Goal: Task Accomplishment & Management: Use online tool/utility

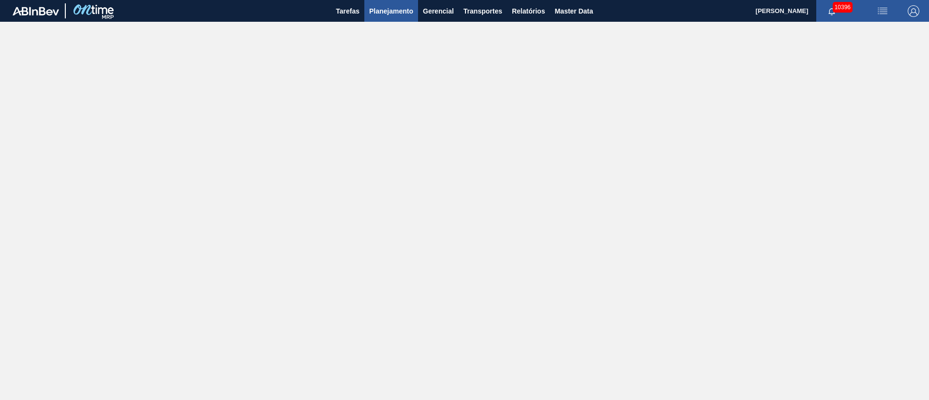
click at [383, 8] on span "Planejamento" at bounding box center [391, 11] width 44 height 12
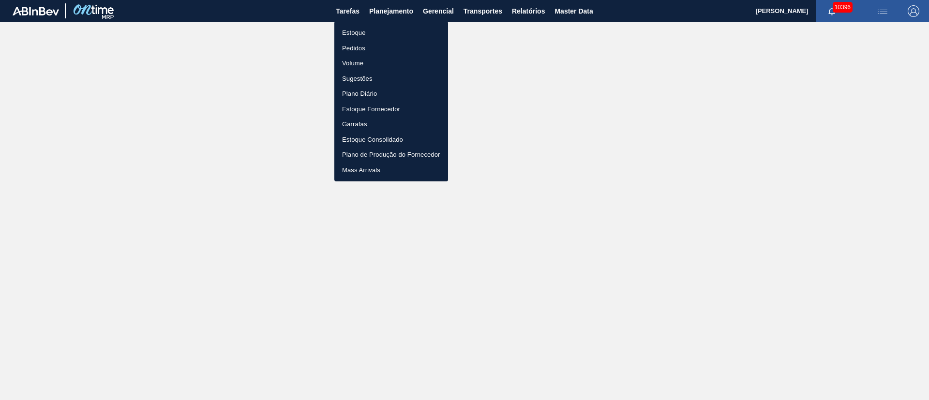
click at [364, 48] on li "Pedidos" at bounding box center [391, 48] width 114 height 15
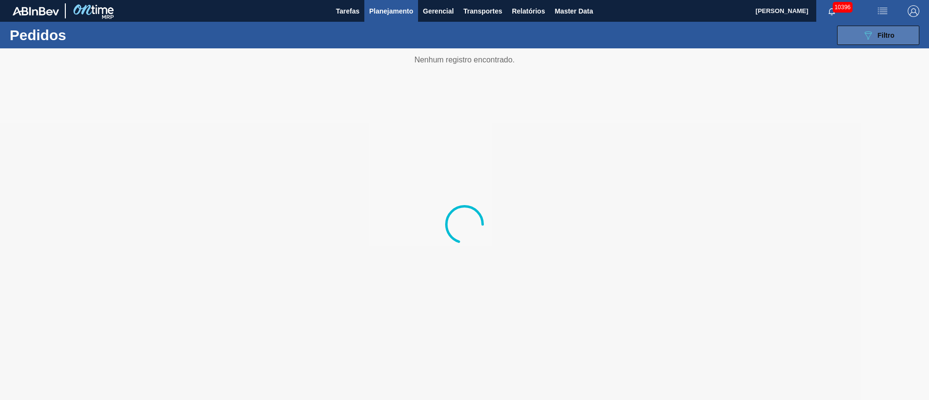
click at [878, 34] on span "Filtro" at bounding box center [886, 35] width 17 height 8
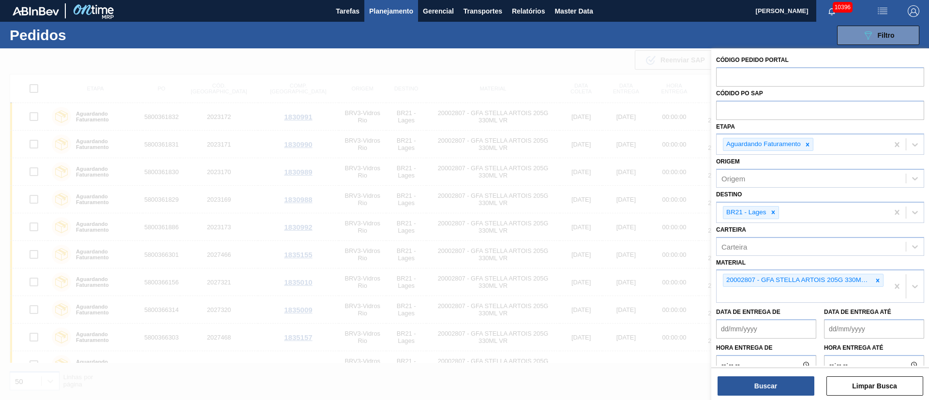
click at [376, 4] on button "Planejamento" at bounding box center [391, 11] width 54 height 22
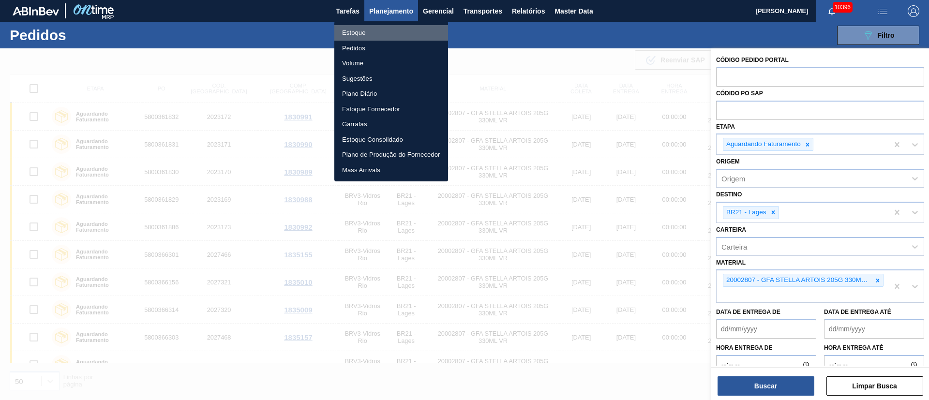
click at [354, 31] on li "Estoque" at bounding box center [391, 32] width 114 height 15
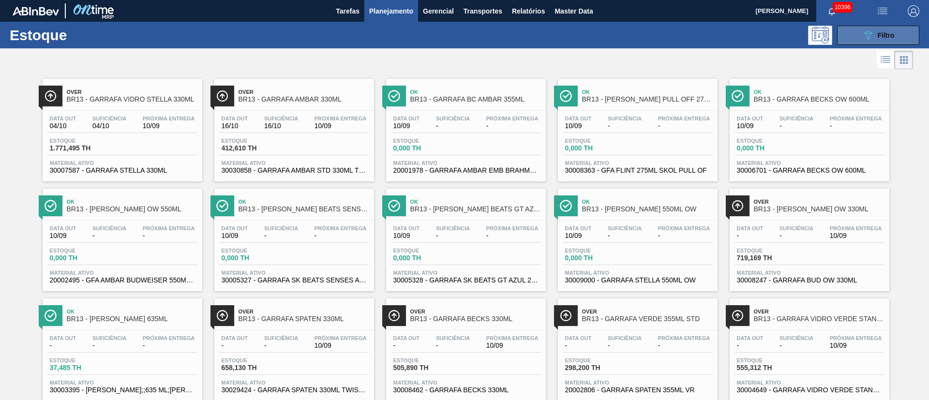
click at [883, 41] on button "089F7B8B-B2A5-4AFE-B5C0-19BA573D28AC Filtro" at bounding box center [878, 35] width 82 height 19
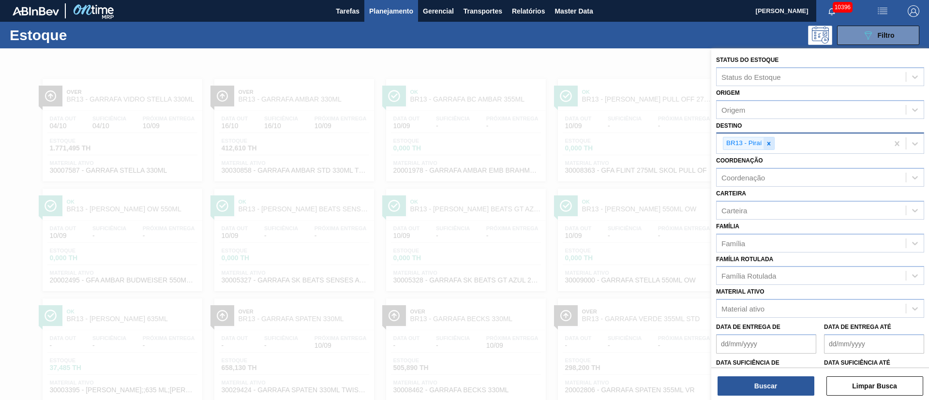
click at [766, 138] on div at bounding box center [768, 143] width 11 height 12
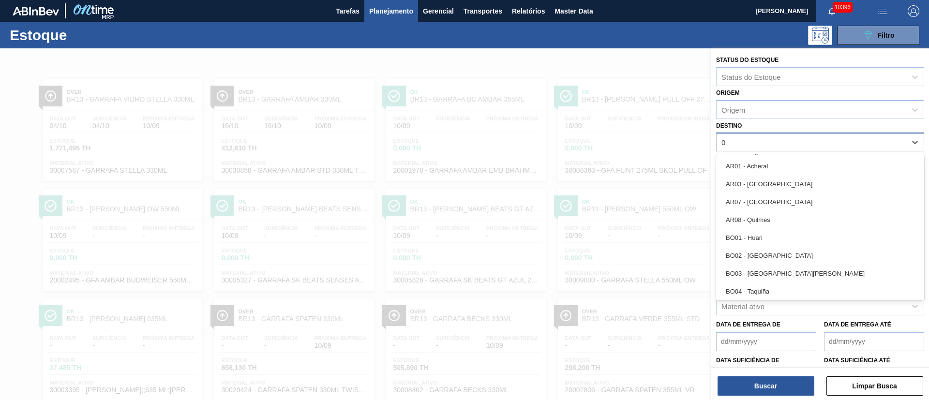
type input "04"
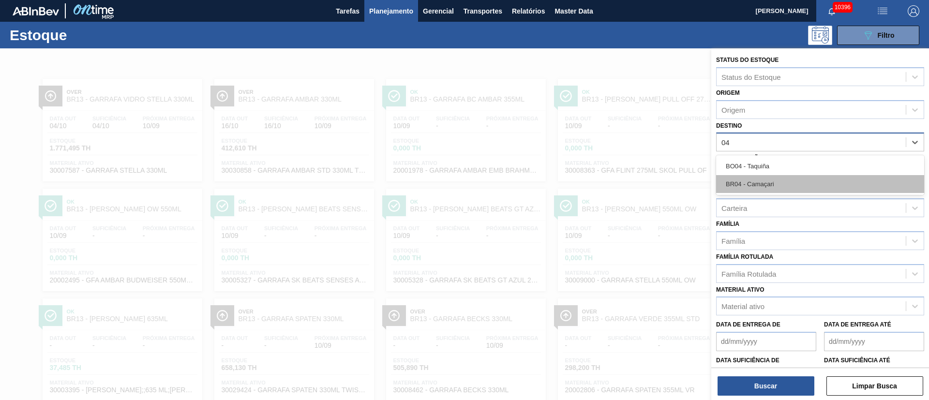
click at [753, 182] on div "BR04 - Camaçari" at bounding box center [820, 184] width 208 height 18
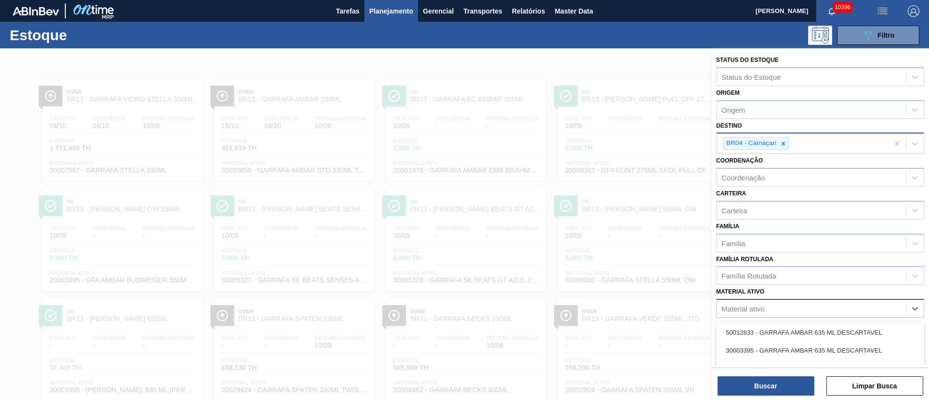
click at [741, 308] on div "Material ativo" at bounding box center [742, 309] width 43 height 8
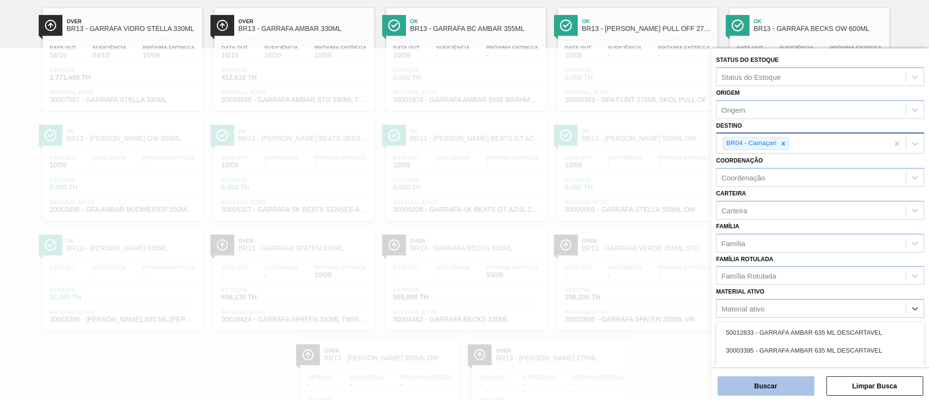
click at [747, 380] on button "Buscar" at bounding box center [765, 385] width 97 height 19
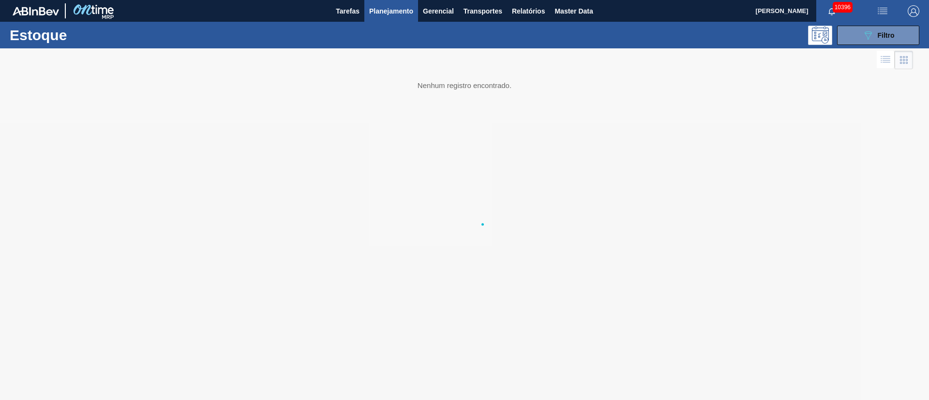
scroll to position [0, 0]
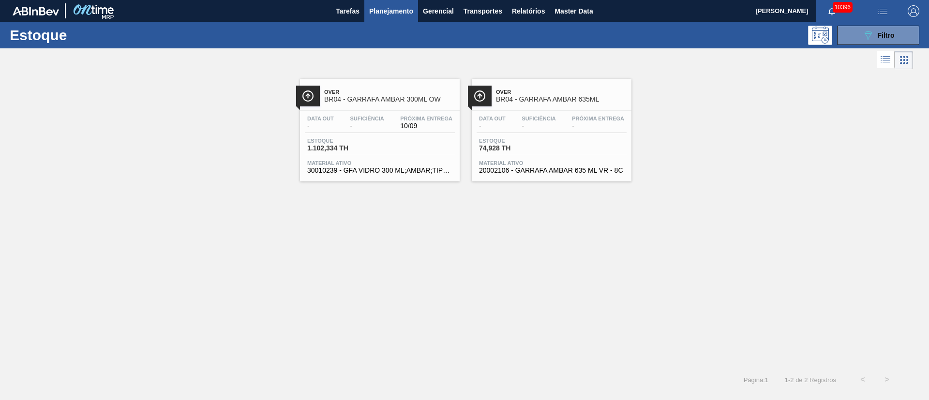
click at [374, 150] on span "1.102,334 TH" at bounding box center [341, 148] width 68 height 7
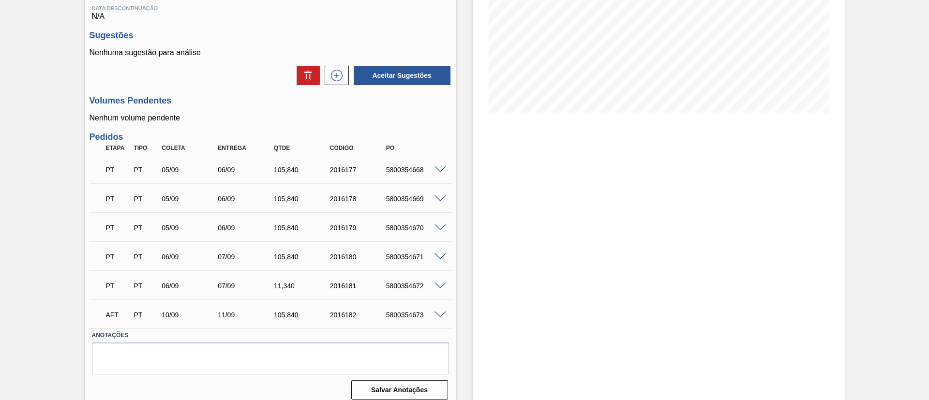
scroll to position [178, 0]
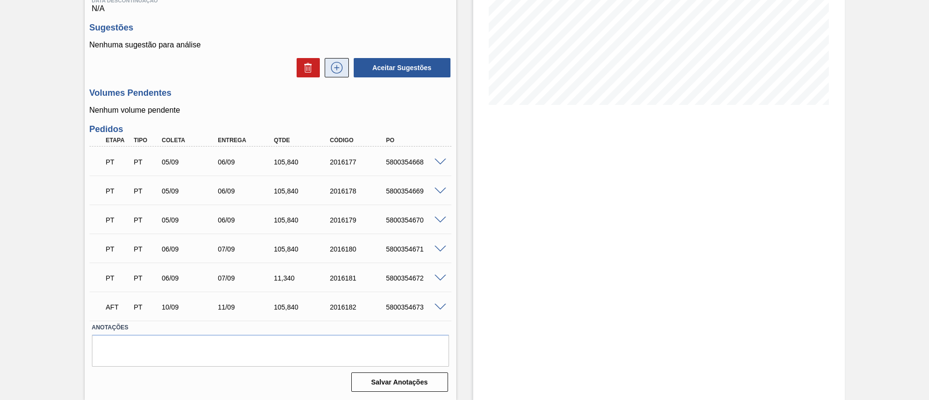
click at [330, 64] on icon at bounding box center [336, 68] width 15 height 12
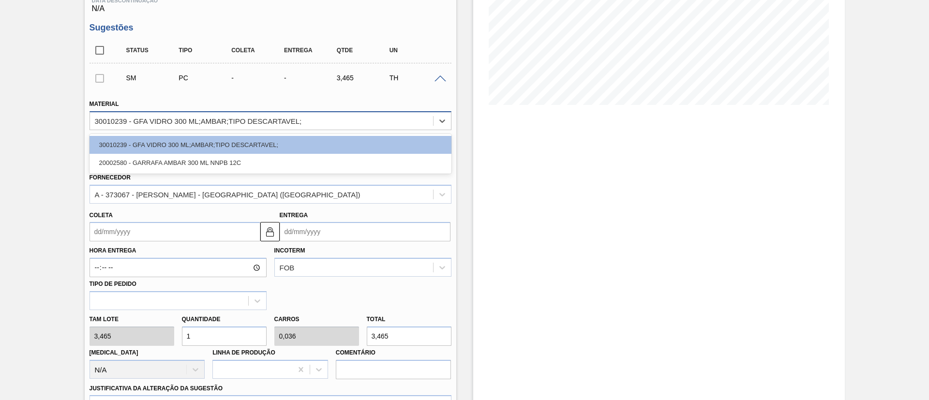
click at [172, 120] on div "30010239 - GFA VIDRO 300 ML;AMBAR;TIPO DESCARTAVEL;" at bounding box center [198, 121] width 207 height 8
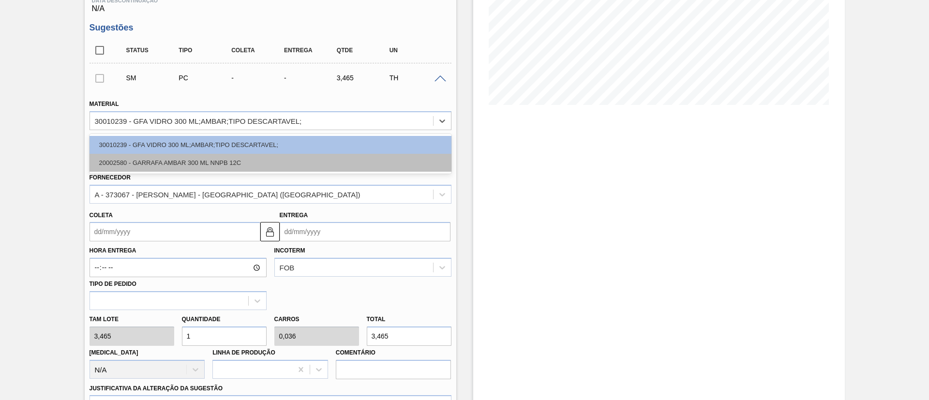
click at [151, 162] on div "20002580 - GARRAFA AMBAR 300 ML NNPB 12C" at bounding box center [271, 163] width 362 height 18
type input "3,780"
type input "0,917"
type input "0,033"
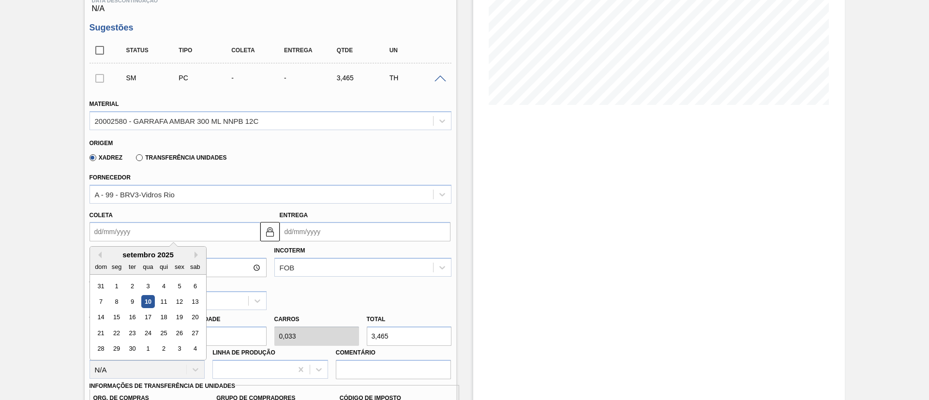
click at [139, 236] on input "Coleta" at bounding box center [175, 231] width 171 height 19
click at [176, 300] on div "12" at bounding box center [179, 301] width 13 height 13
type input "[DATE]"
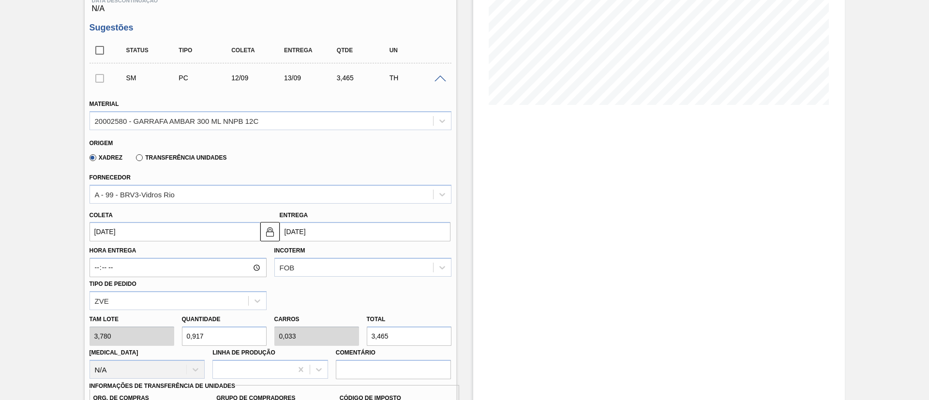
drag, startPoint x: 206, startPoint y: 339, endPoint x: 51, endPoint y: 337, distance: 155.3
click at [53, 338] on div "Pedido [PERSON_NAME] BR04 - [PERSON_NAME] 300ML OW Unidade Camaçari PE MIN 185,…" at bounding box center [464, 378] width 929 height 1016
type input "1"
type input "0,036"
type input "3,78"
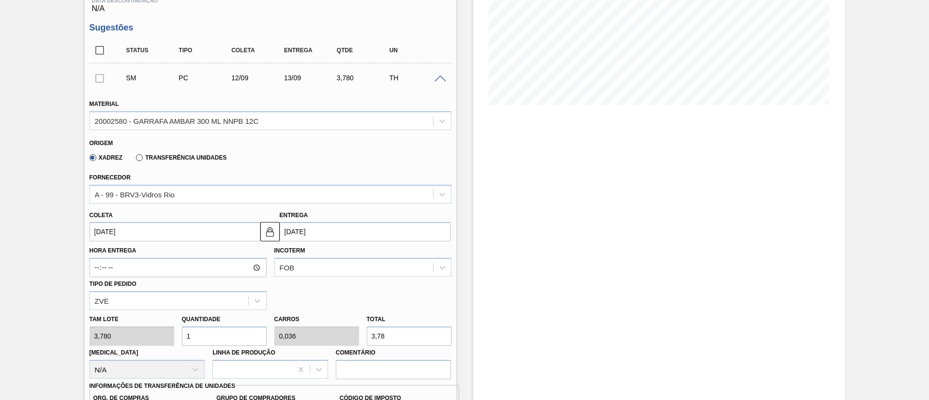
type input "11"
type input "0,393"
type input "41,58"
type input "1"
type input "0,036"
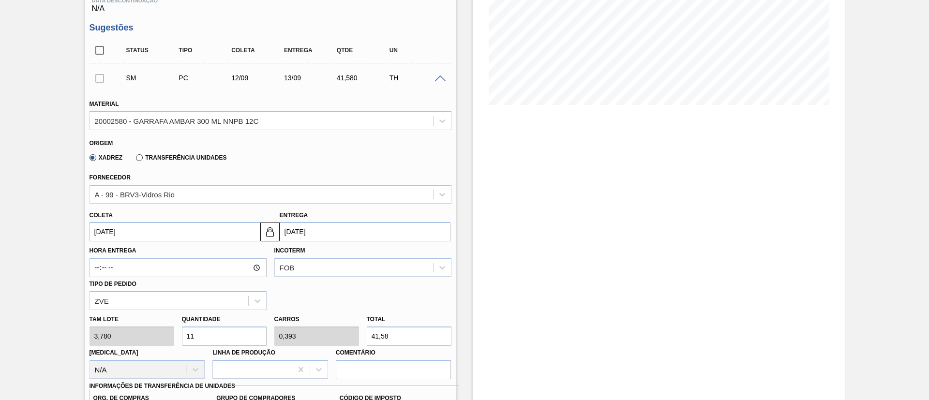
type input "3,78"
type input "0"
type input "1"
type input "0,036"
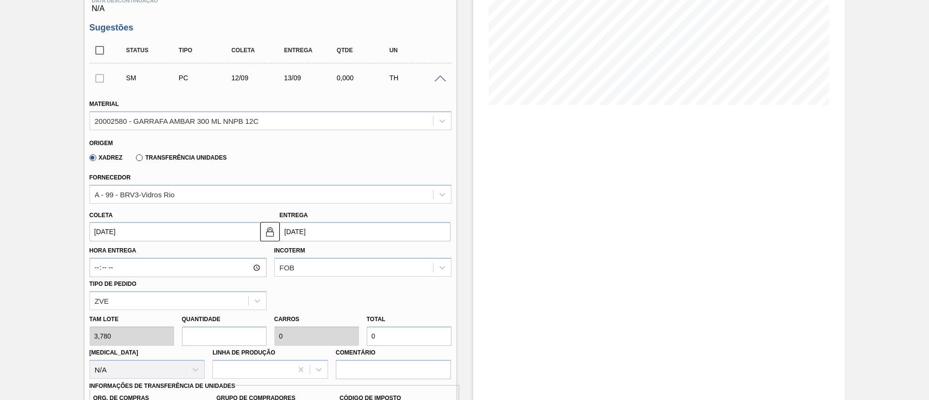
type input "3,78"
type input "12"
type input "0,429"
type input "45,36"
type input "1"
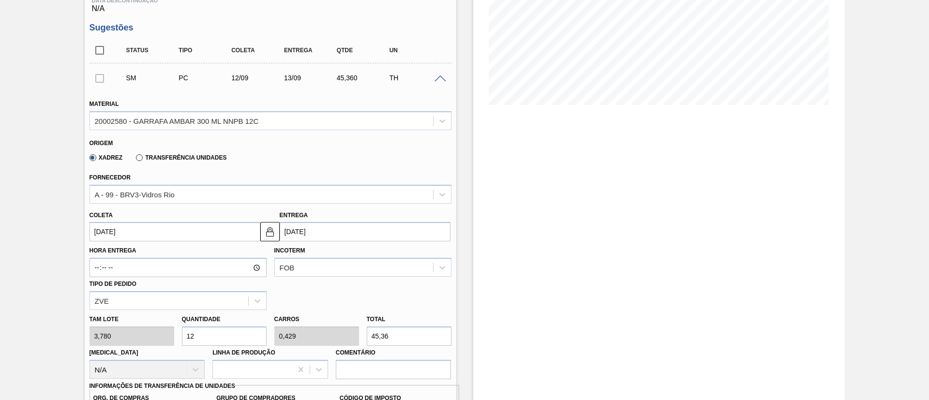
type input "0,036"
type input "3,78"
type input "14"
type input "0,5"
type input "52,92"
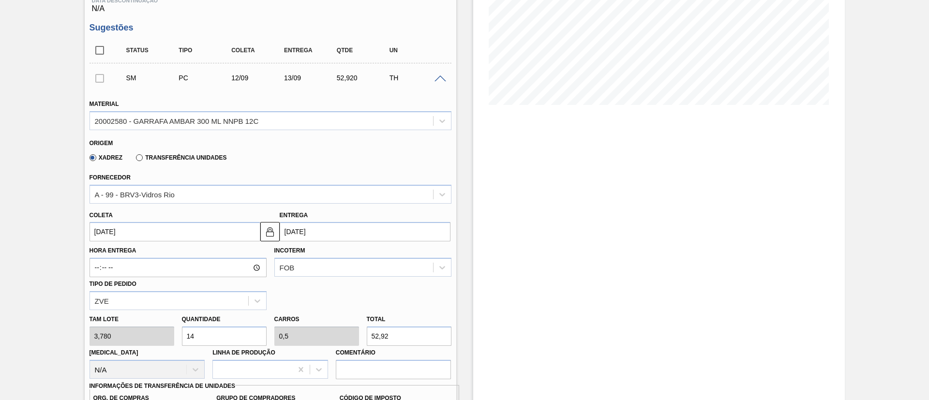
type input "140"
type input "5"
type input "529,2"
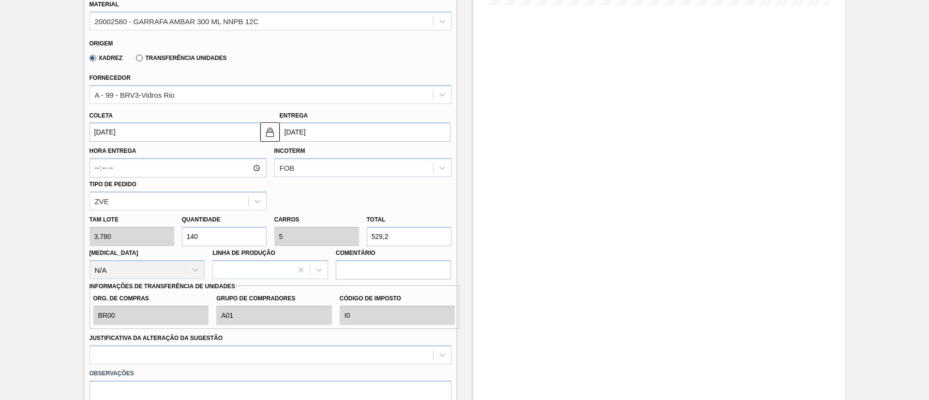
scroll to position [323, 0]
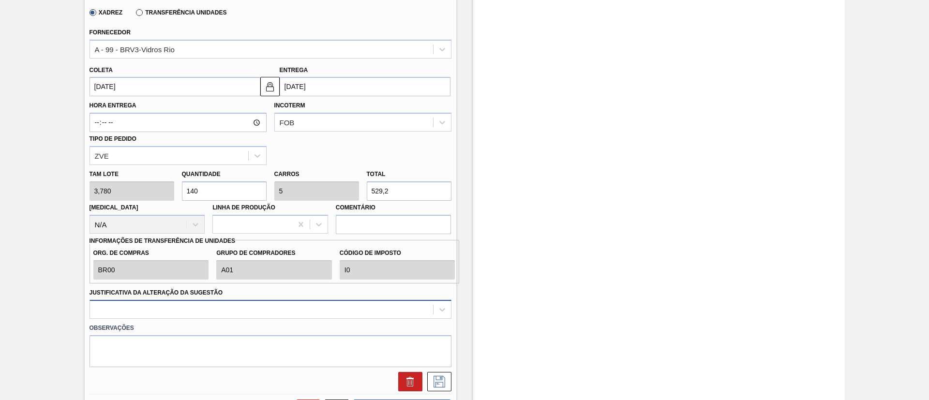
type input "140"
click at [163, 306] on div at bounding box center [271, 309] width 362 height 19
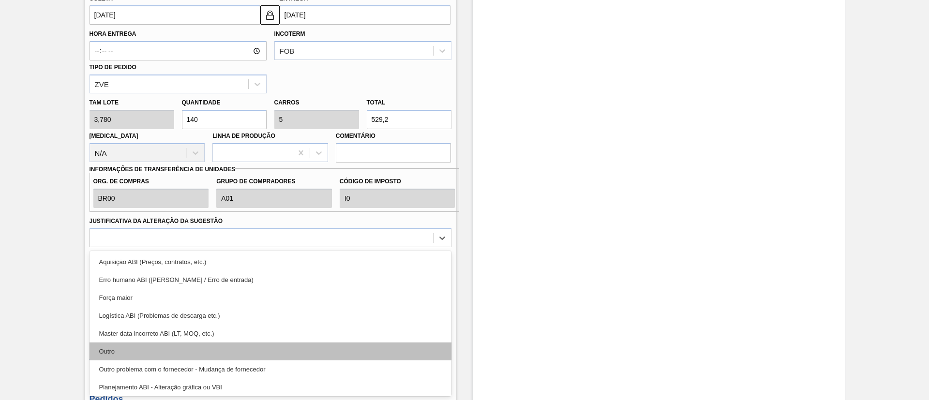
click at [152, 345] on div "Outro" at bounding box center [271, 352] width 362 height 18
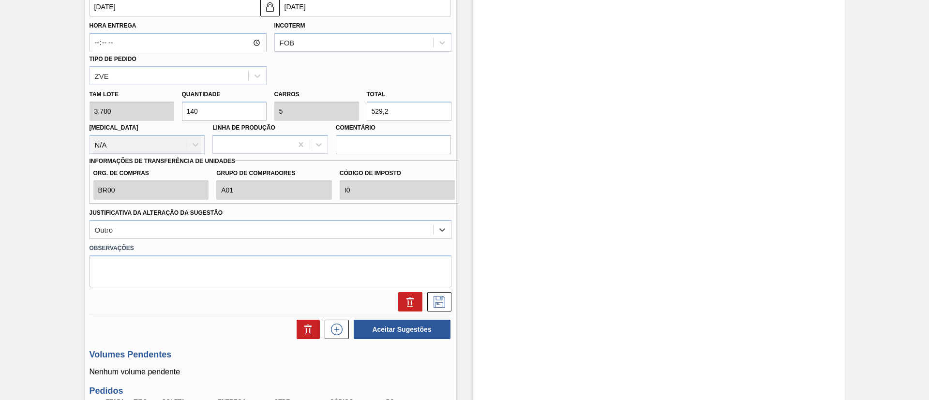
scroll to position [435, 0]
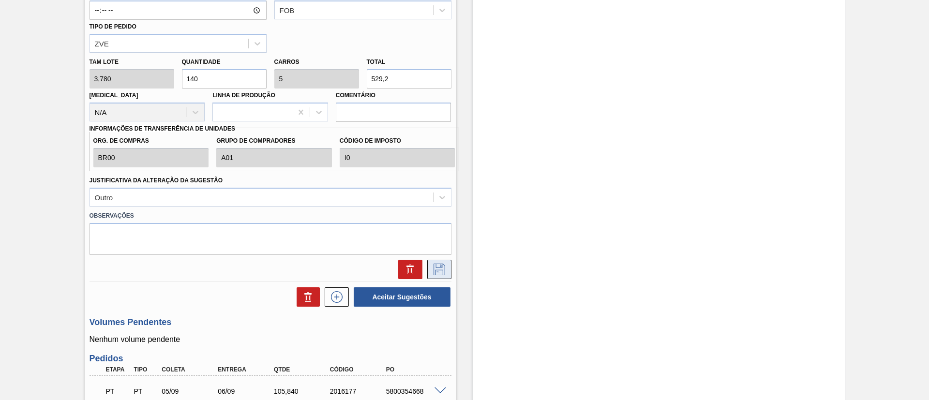
click at [442, 272] on icon at bounding box center [439, 270] width 12 height 12
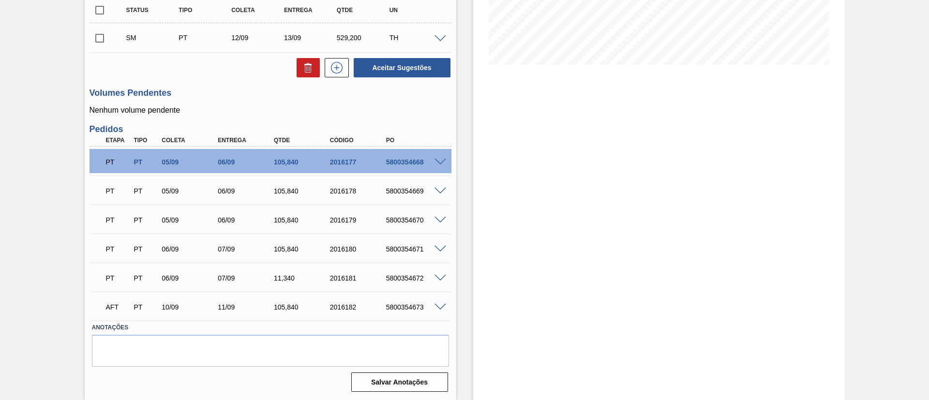
scroll to position [146, 0]
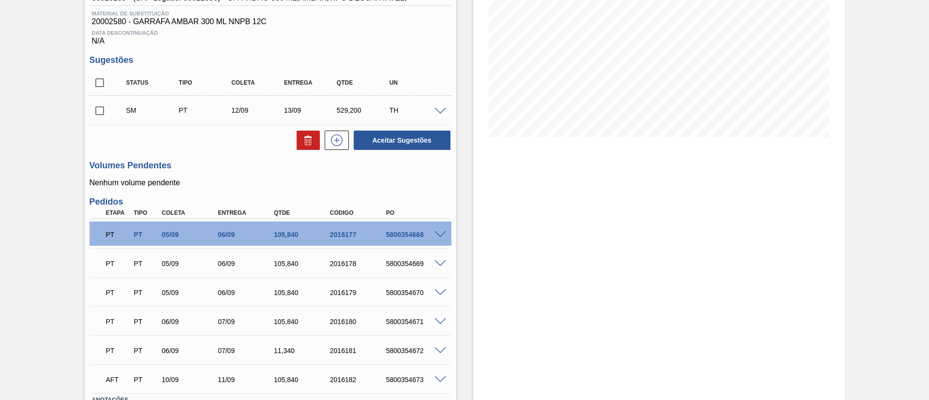
click at [102, 112] on input "checkbox" at bounding box center [100, 111] width 20 height 20
click at [382, 144] on button "Aceitar Sugestões" at bounding box center [402, 140] width 97 height 19
checkbox input "false"
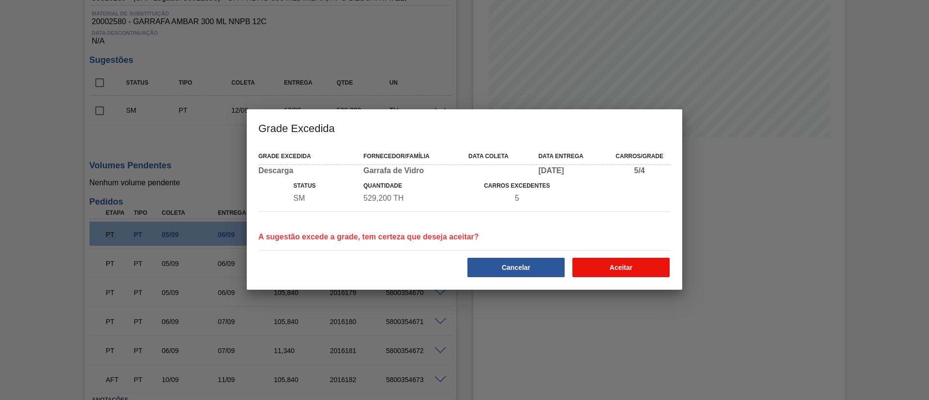
click at [644, 270] on button "Aceitar" at bounding box center [620, 267] width 97 height 19
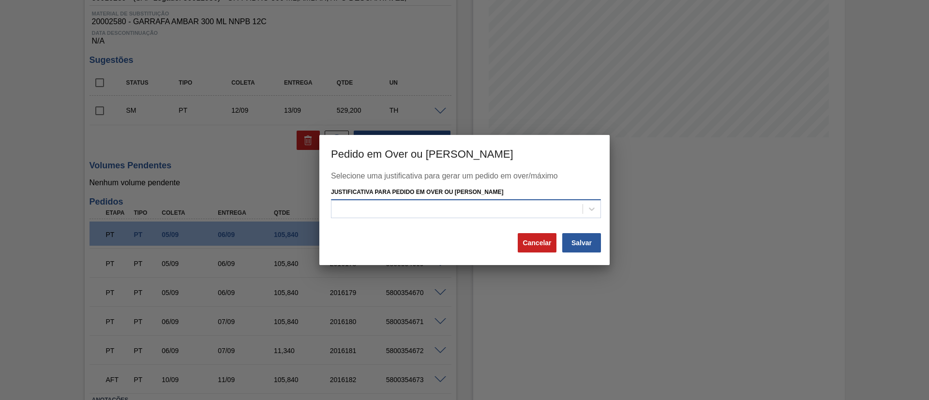
click at [522, 211] on div at bounding box center [456, 209] width 251 height 14
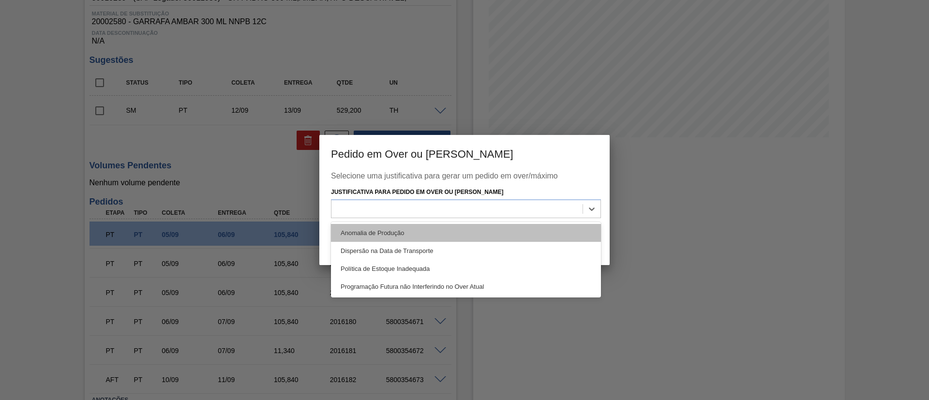
click at [428, 236] on div "Anomalia de Produção" at bounding box center [466, 233] width 270 height 18
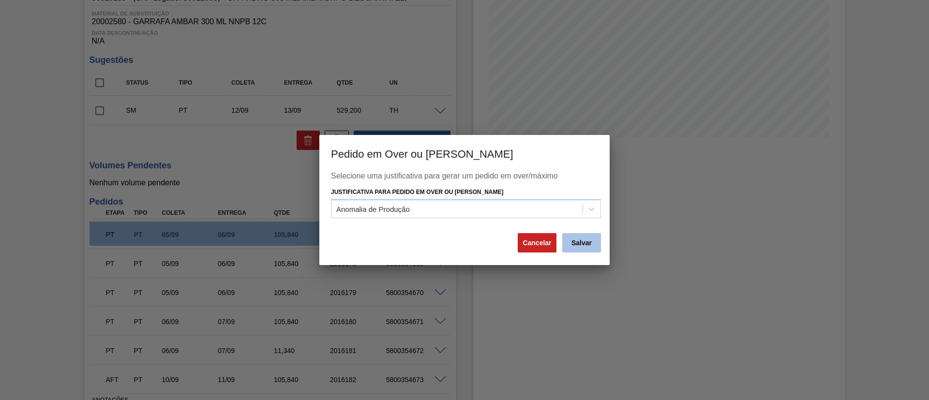
click at [587, 243] on button "Salvar" at bounding box center [581, 242] width 39 height 19
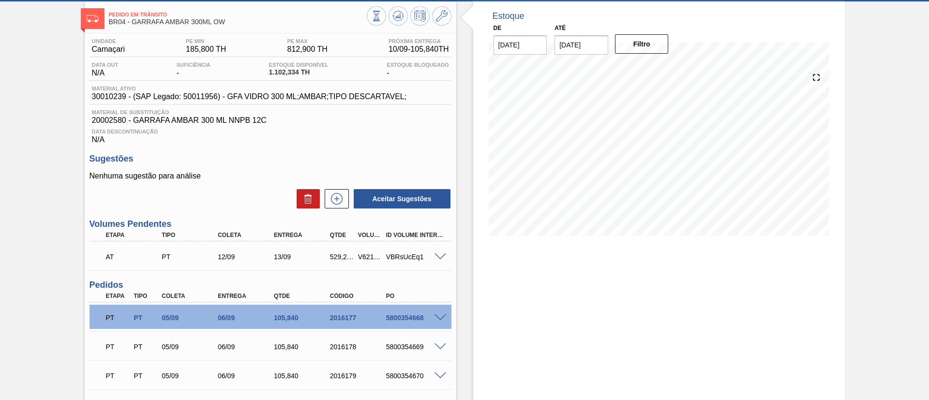
scroll to position [0, 0]
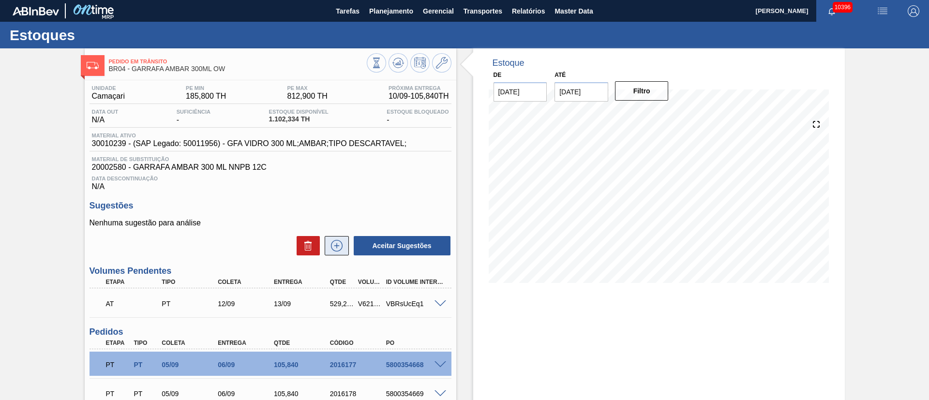
click at [338, 247] on icon at bounding box center [336, 246] width 15 height 12
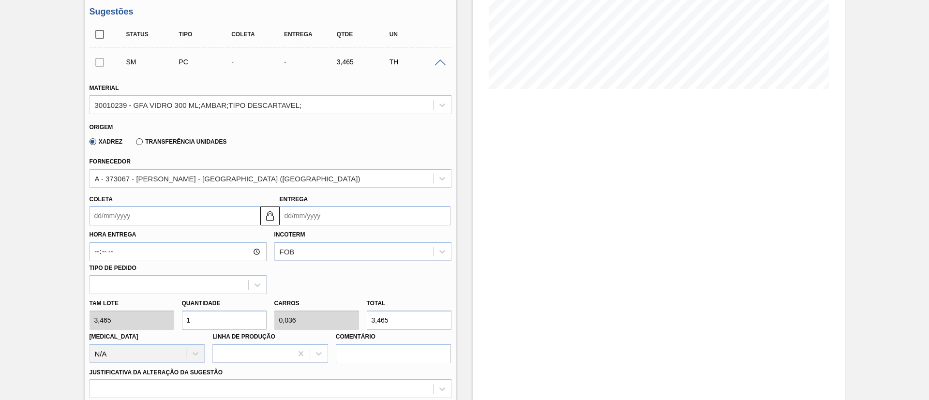
scroll to position [290, 0]
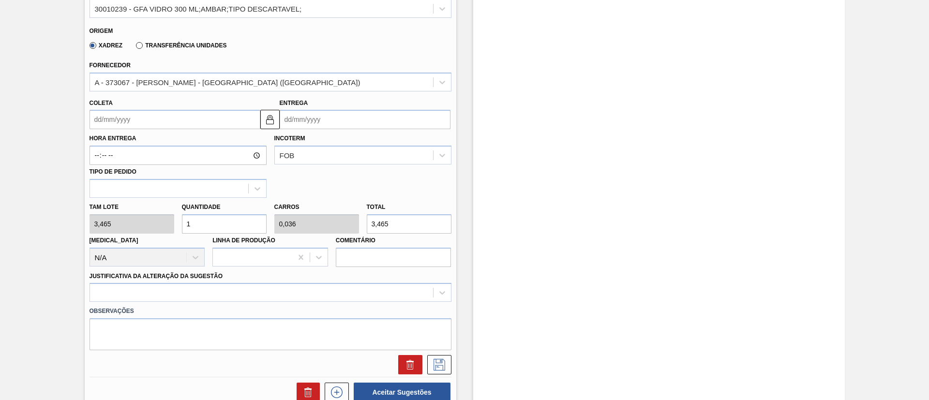
click at [147, 120] on input "Coleta" at bounding box center [175, 119] width 171 height 19
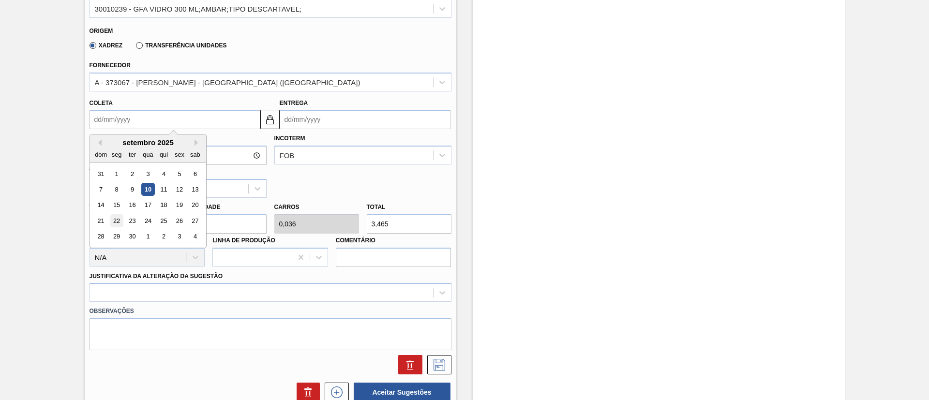
click at [118, 223] on div "22" at bounding box center [116, 220] width 13 height 13
type input "[DATE]"
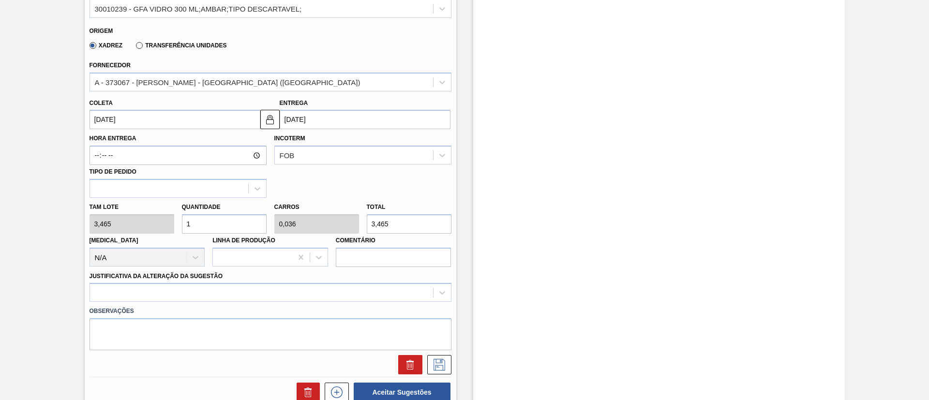
drag, startPoint x: 233, startPoint y: 224, endPoint x: 46, endPoint y: 229, distance: 187.3
click at [46, 229] on div "Pedido [PERSON_NAME] BR04 - [PERSON_NAME] 300ML OW Unidade Camaçari PE MIN 185,…" at bounding box center [464, 253] width 929 height 991
type input "14"
type input "0,5"
type input "48,51"
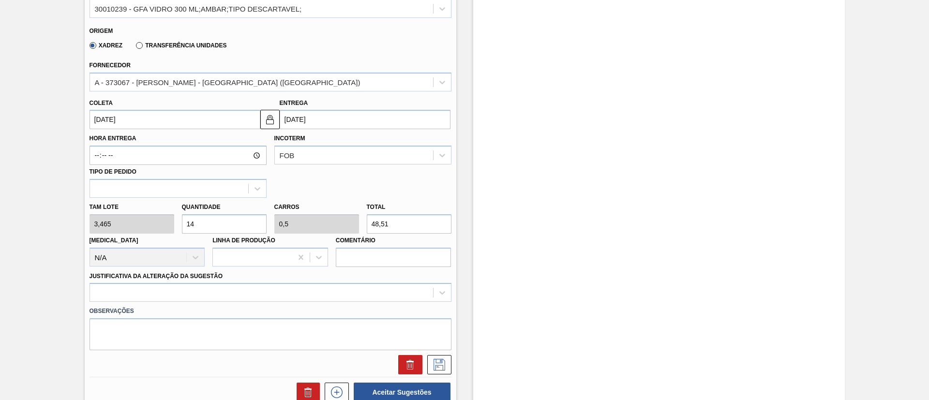
type input "140"
type input "5"
type input "485,1"
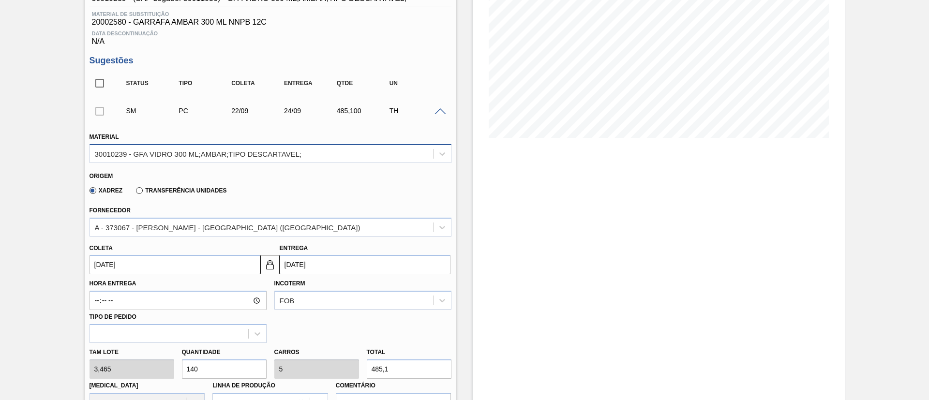
type input "140"
click at [122, 153] on div "30010239 - GFA VIDRO 300 ML;AMBAR;TIPO DESCARTAVEL;" at bounding box center [198, 153] width 207 height 8
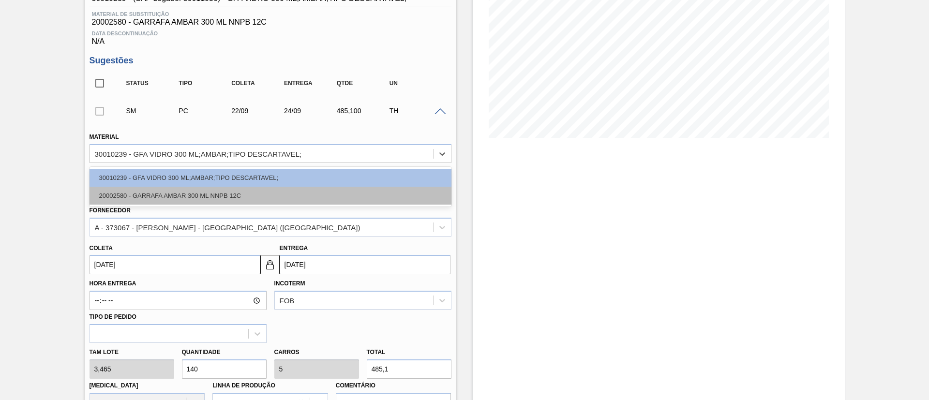
click at [122, 192] on div "20002580 - GARRAFA AMBAR 300 ML NNPB 12C" at bounding box center [271, 196] width 362 height 18
type input "[DATE]"
type input "3,780"
type input "128,333"
type input "4,583"
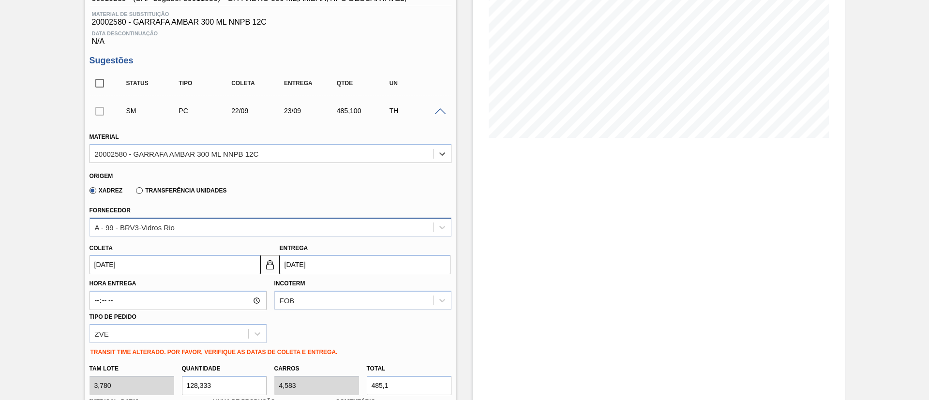
click at [126, 228] on div "A - 99 - BRV3-Vidros Rio" at bounding box center [135, 227] width 80 height 8
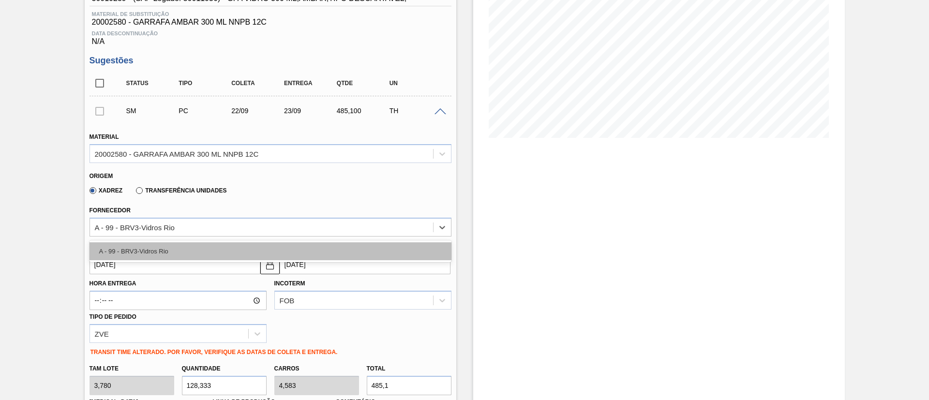
click at [126, 249] on div "A - 99 - BRV3-Vidros Rio" at bounding box center [271, 251] width 362 height 18
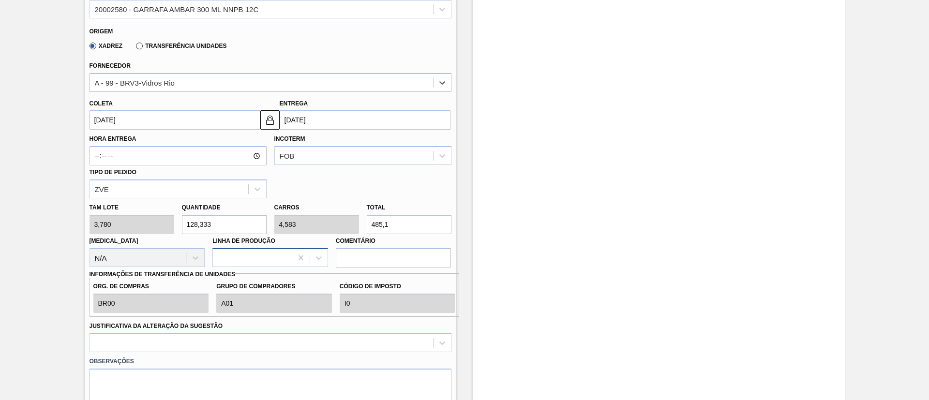
scroll to position [290, 0]
drag, startPoint x: 225, startPoint y: 224, endPoint x: 0, endPoint y: 206, distance: 225.7
click at [0, 210] on div "Pedido [PERSON_NAME] BR04 - [PERSON_NAME] 300ML OW Unidade Camaçari PE MIN 185,…" at bounding box center [464, 278] width 929 height 1041
type input "1"
type input "0,036"
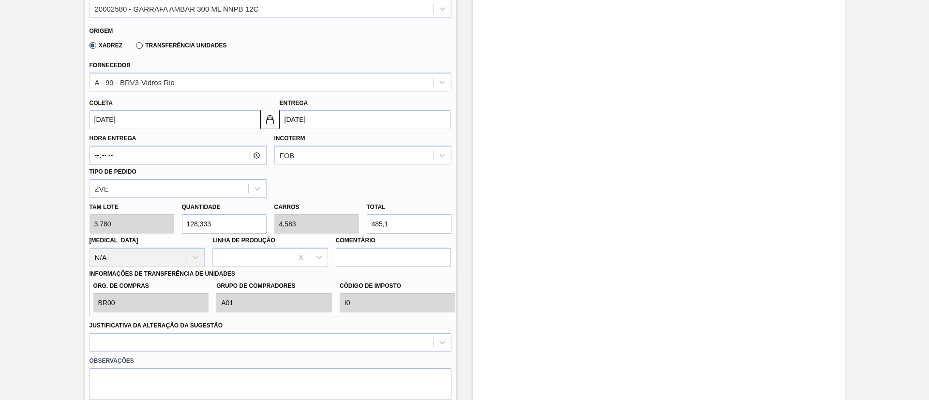
type input "3,78"
type input "14"
type input "0,5"
type input "52,92"
type input "140"
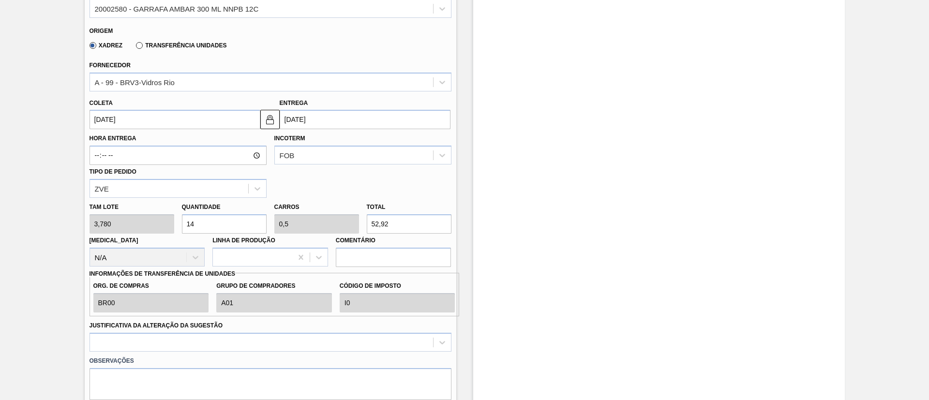
type input "5"
type input "529,2"
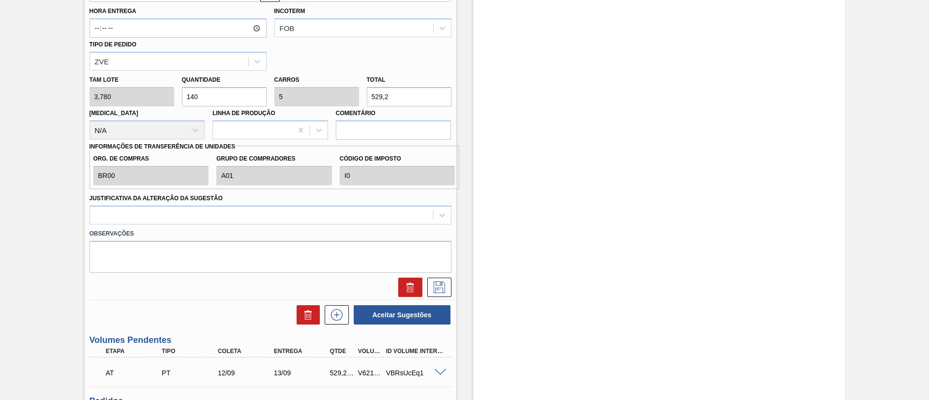
scroll to position [435, 0]
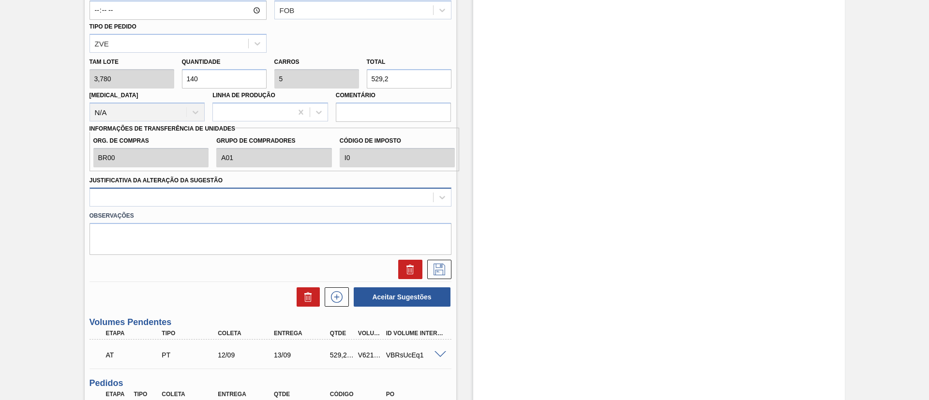
type input "140"
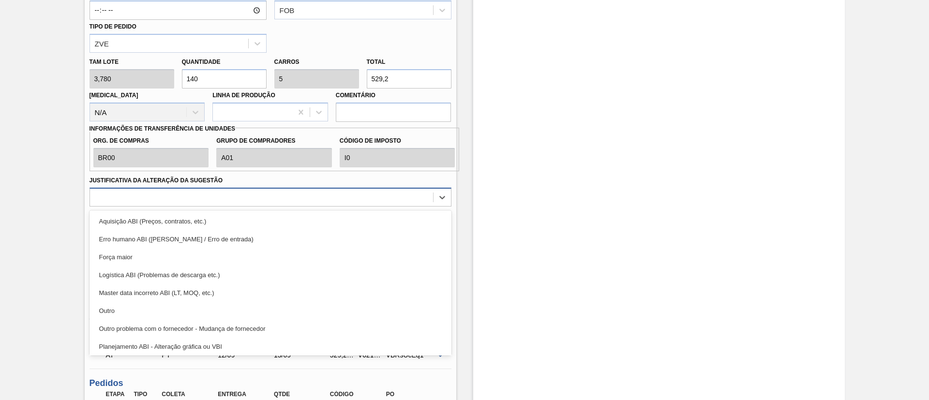
click at [254, 195] on div at bounding box center [261, 197] width 343 height 14
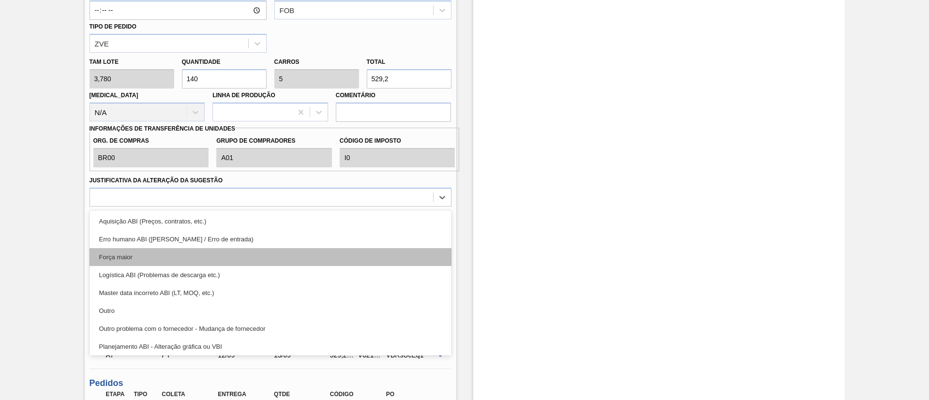
click at [149, 259] on div "Força maior" at bounding box center [271, 257] width 362 height 18
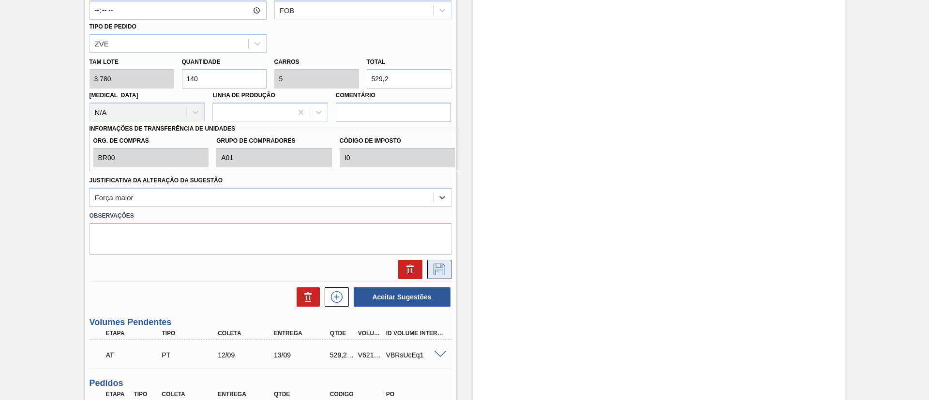
click at [440, 272] on icon at bounding box center [439, 270] width 15 height 12
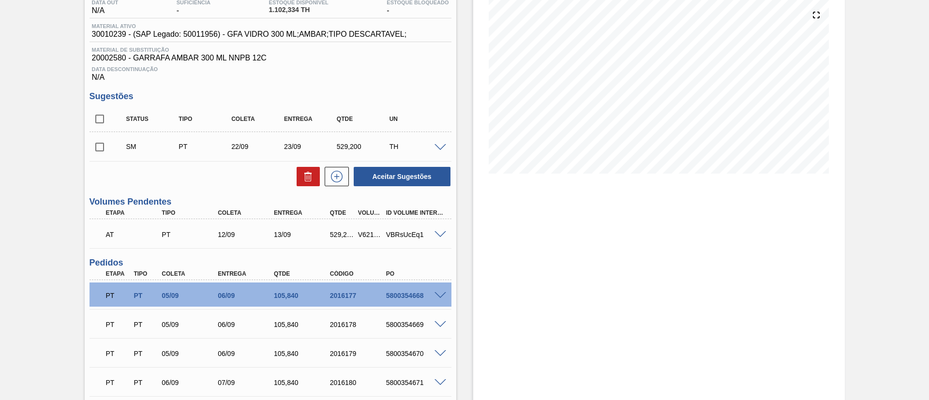
scroll to position [98, 0]
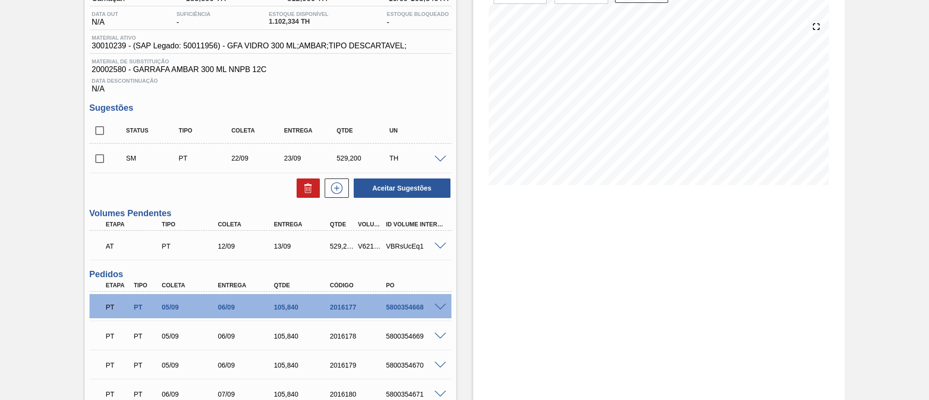
click at [100, 156] on input "checkbox" at bounding box center [100, 159] width 20 height 20
click at [410, 193] on button "Aceitar Sugestões" at bounding box center [402, 188] width 97 height 19
checkbox input "false"
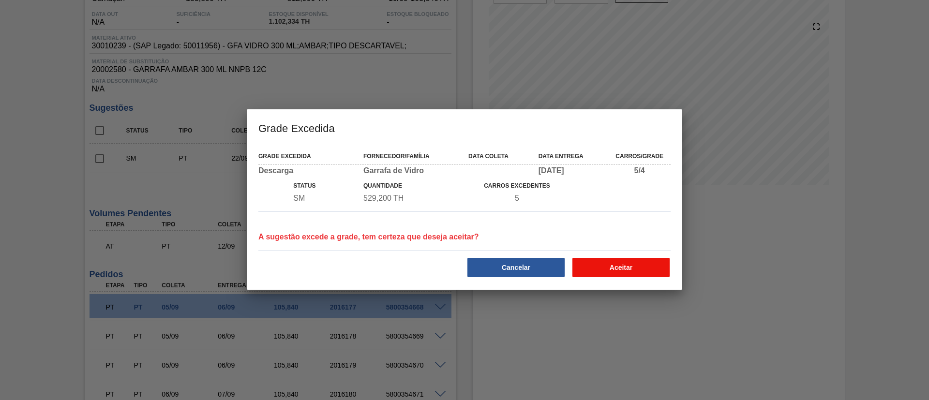
click at [633, 268] on button "Aceitar" at bounding box center [620, 267] width 97 height 19
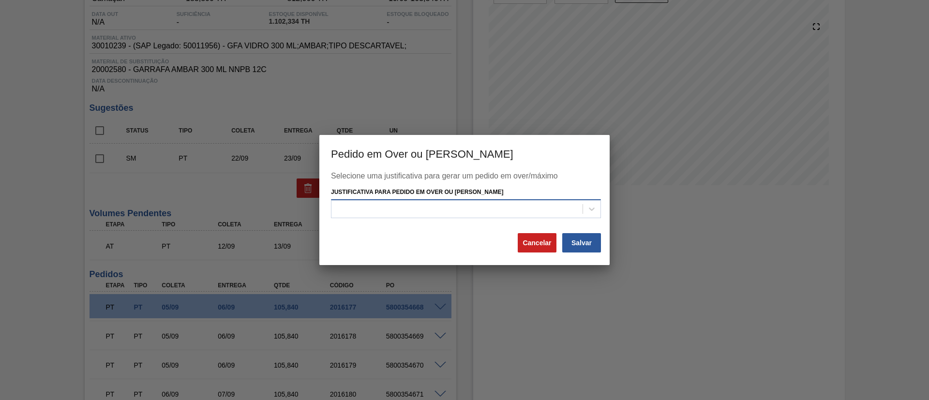
click at [401, 208] on div at bounding box center [456, 209] width 251 height 14
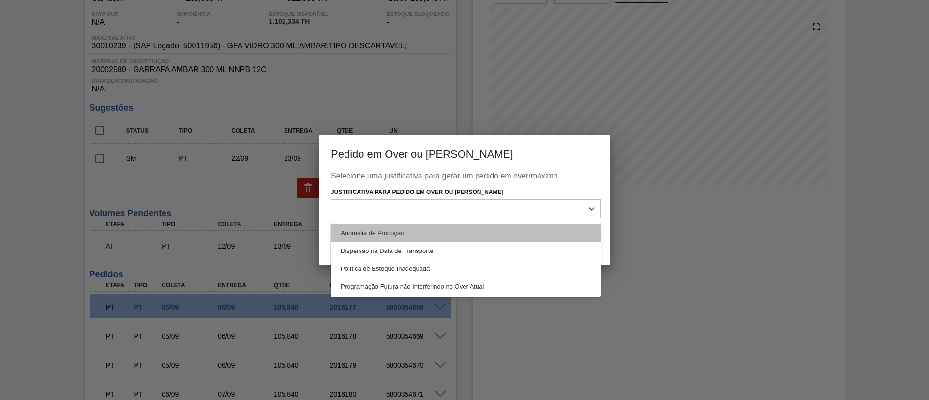
click at [386, 228] on div "Anomalia de Produção" at bounding box center [466, 233] width 270 height 18
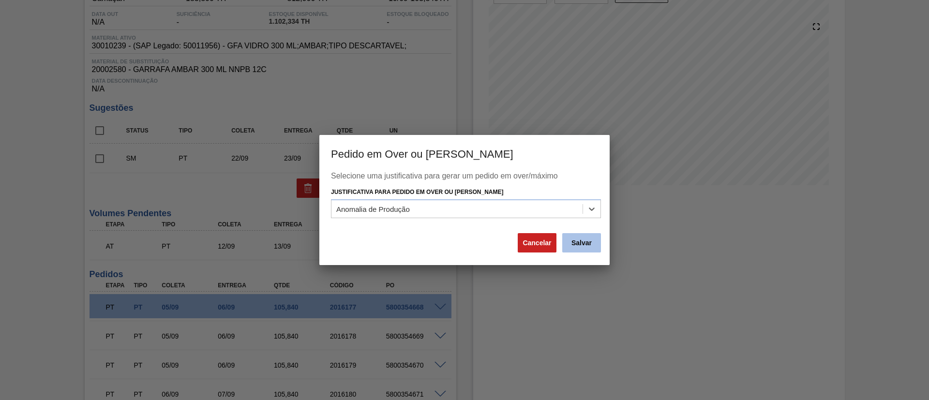
click at [588, 242] on button "Salvar" at bounding box center [581, 242] width 39 height 19
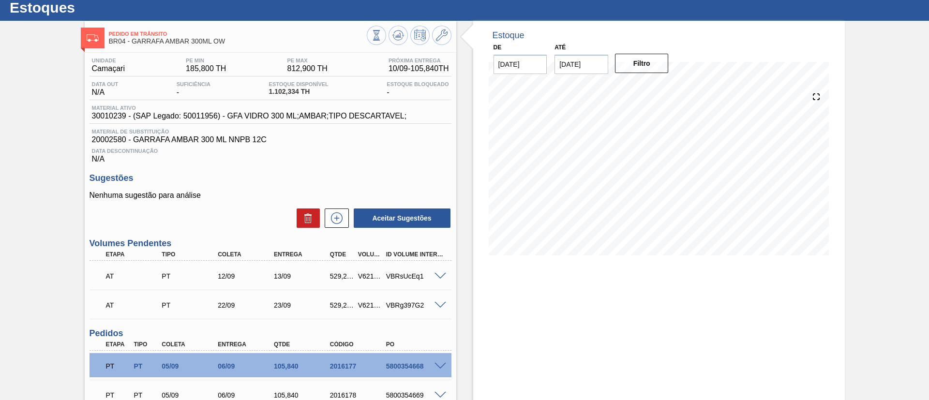
scroll to position [0, 0]
